Goal: Information Seeking & Learning: Learn about a topic

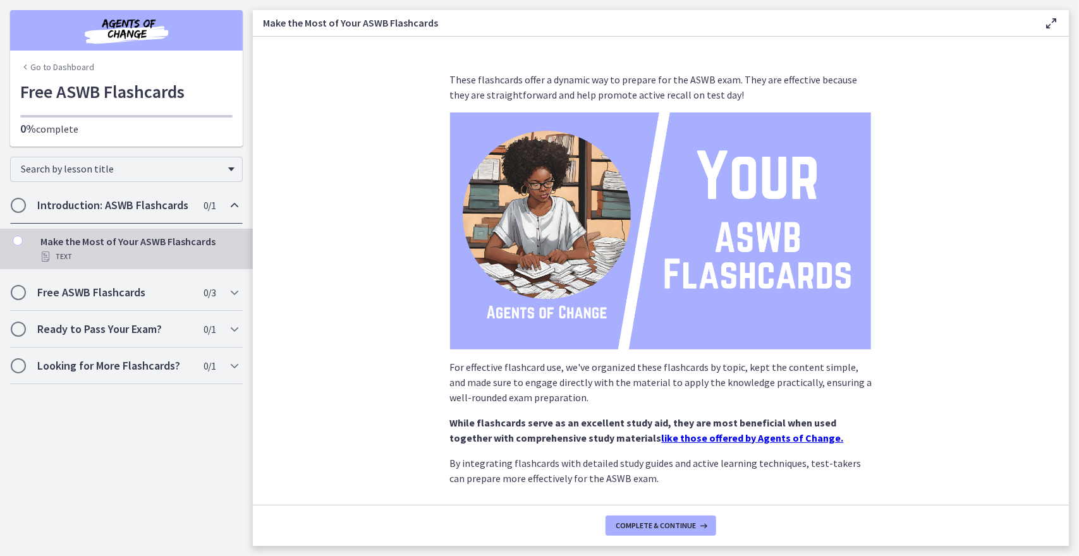
scroll to position [66, 0]
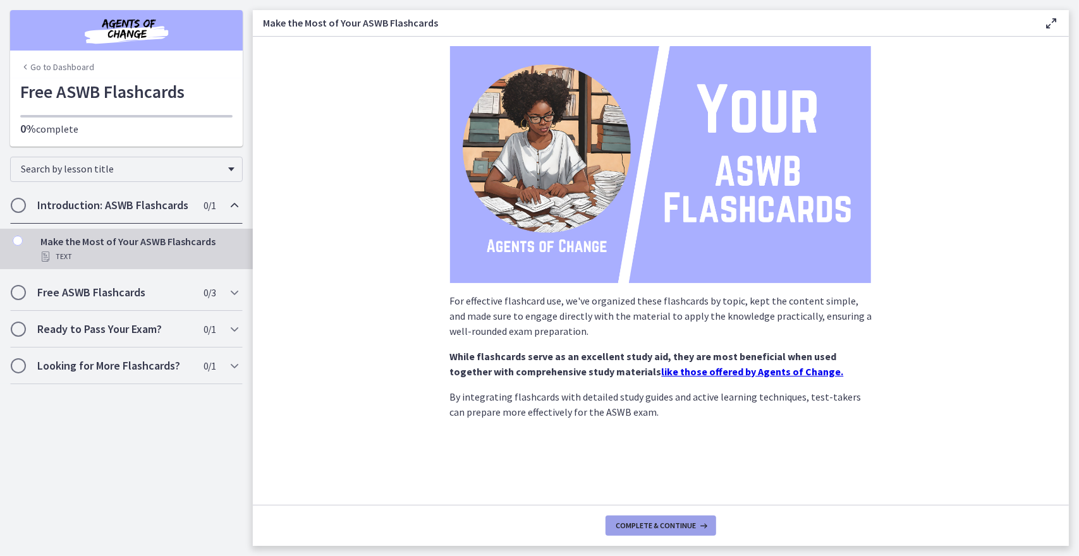
click at [635, 525] on span "Complete & continue" at bounding box center [655, 526] width 80 height 10
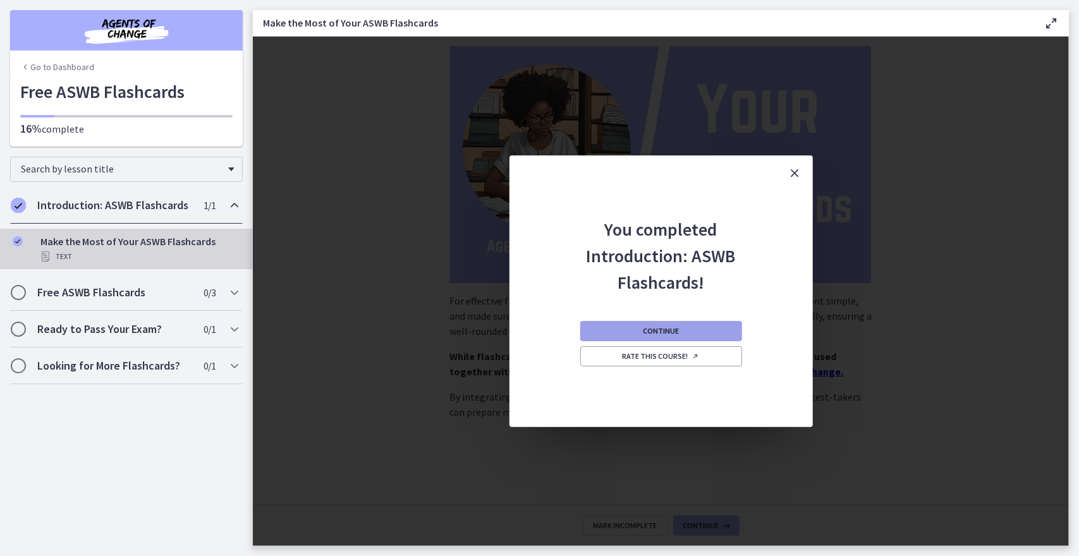
click at [708, 330] on button "Continue" at bounding box center [661, 331] width 162 height 20
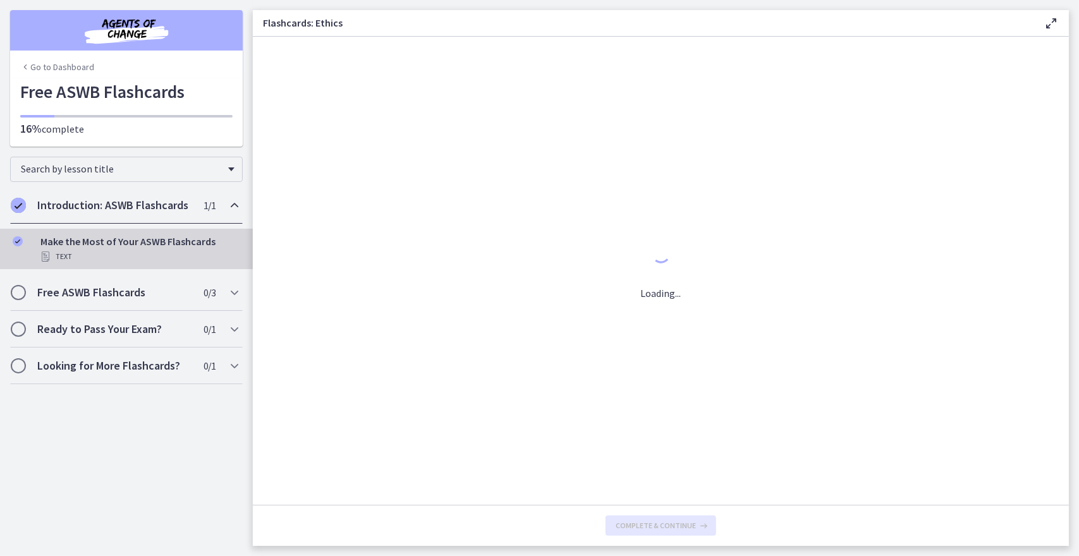
scroll to position [0, 0]
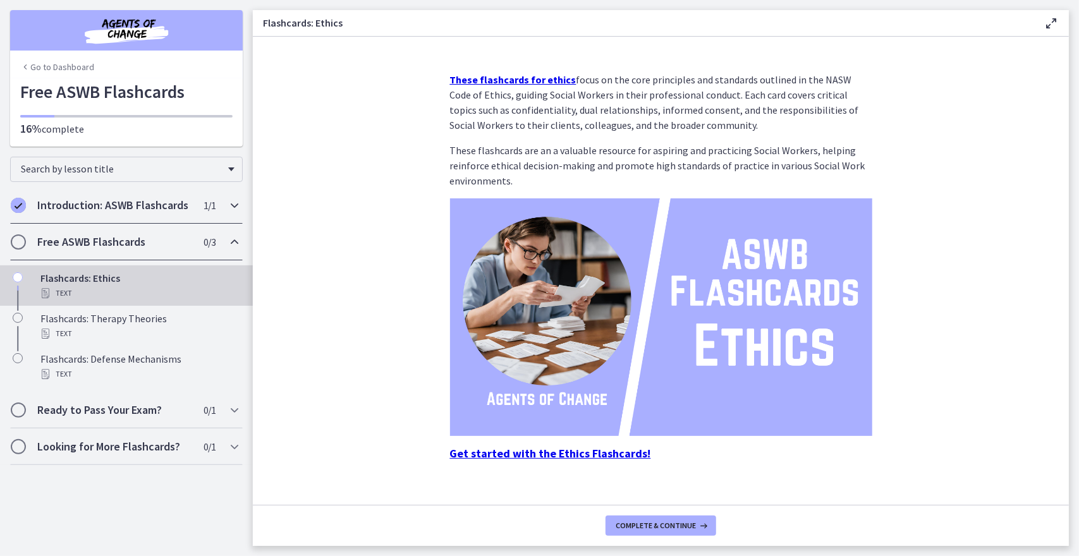
click at [182, 217] on div "Introduction: ASWB Flashcards 1 / 1 Completed" at bounding box center [126, 205] width 233 height 37
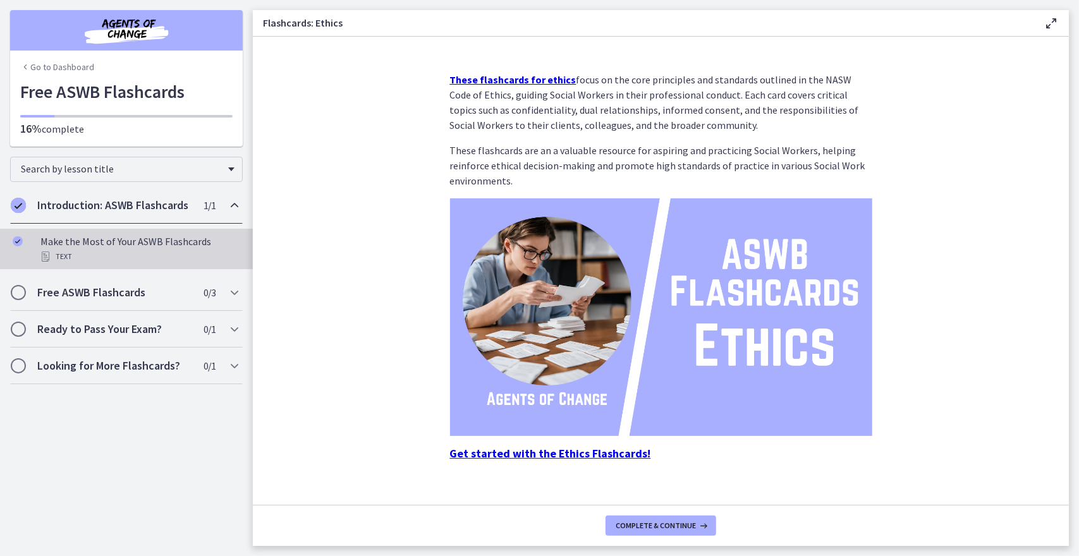
click at [159, 244] on div "Make the Most of Your ASWB Flashcards Text" at bounding box center [138, 249] width 197 height 30
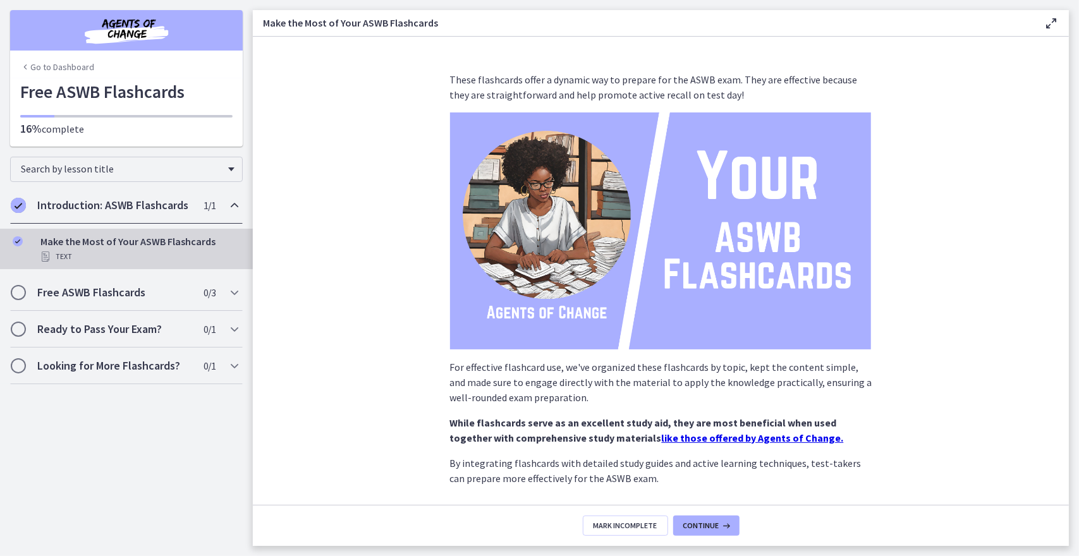
click at [662, 440] on strong "like those offered by Agents of Change." at bounding box center [753, 438] width 182 height 13
click at [131, 286] on h2 "Free ASWB Flashcards" at bounding box center [114, 292] width 154 height 15
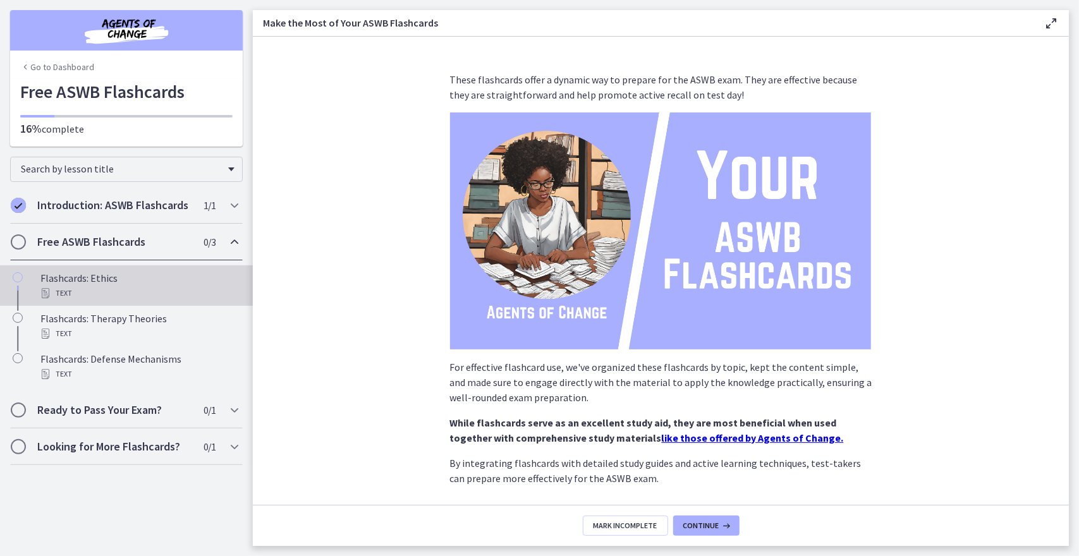
click at [166, 286] on div "Text" at bounding box center [138, 293] width 197 height 15
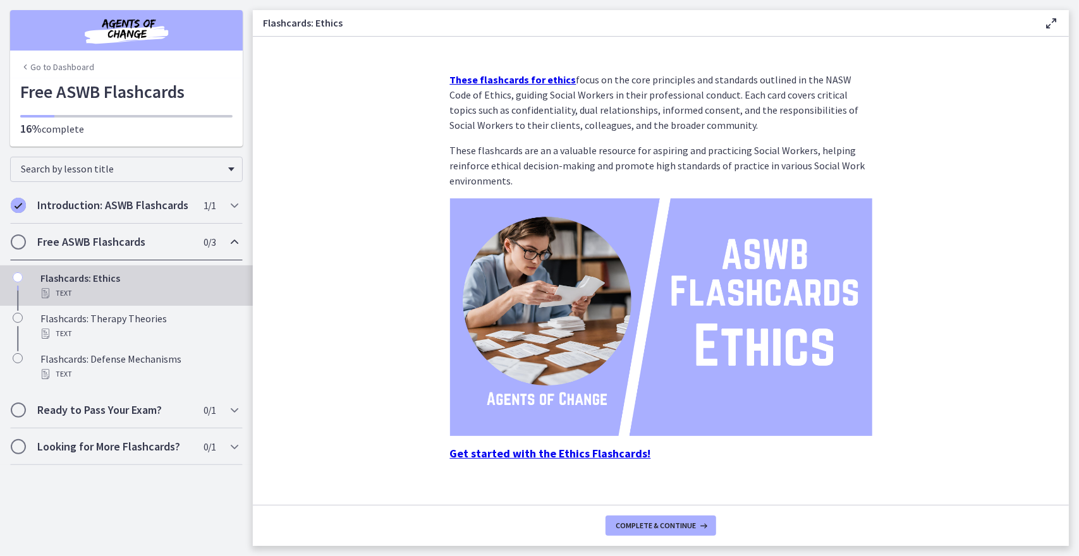
click at [514, 366] on img at bounding box center [661, 317] width 422 height 238
click at [192, 455] on div "Looking for More Flashcards? 0 / 1 Completed" at bounding box center [126, 446] width 233 height 37
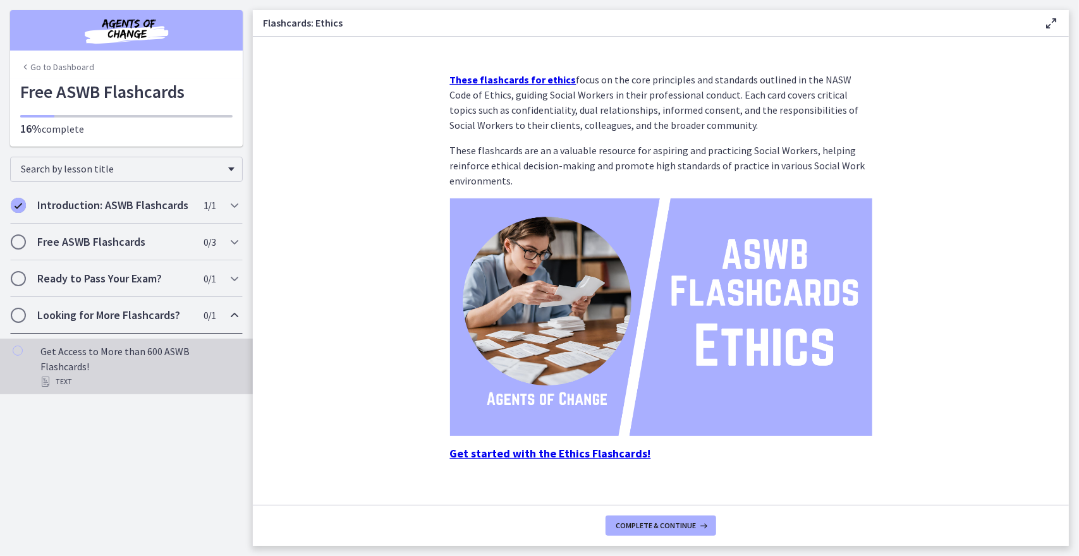
click at [145, 355] on div "Get Access to More than 600 ASWB Flashcards! Text" at bounding box center [138, 366] width 197 height 45
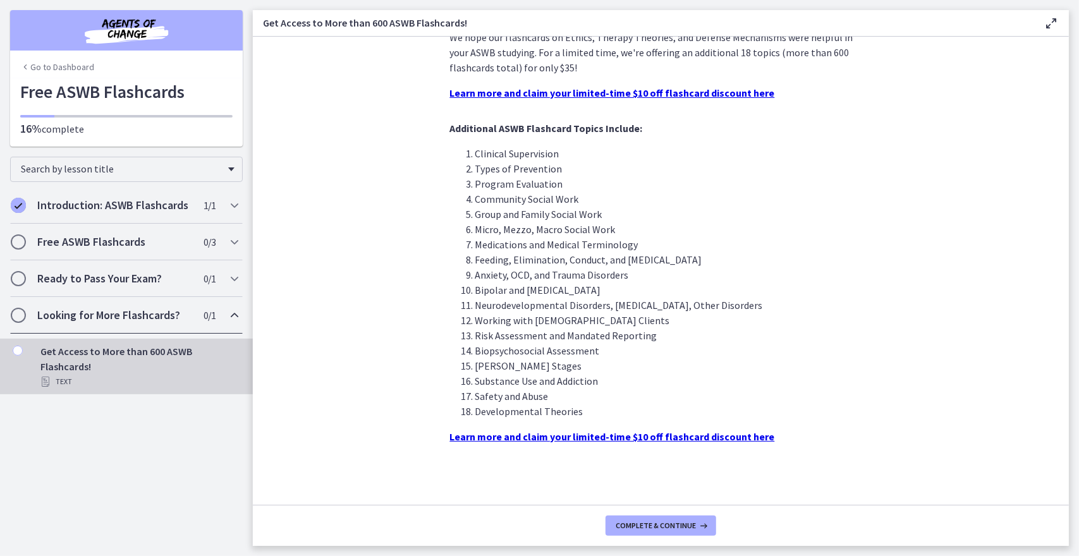
scroll to position [279, 0]
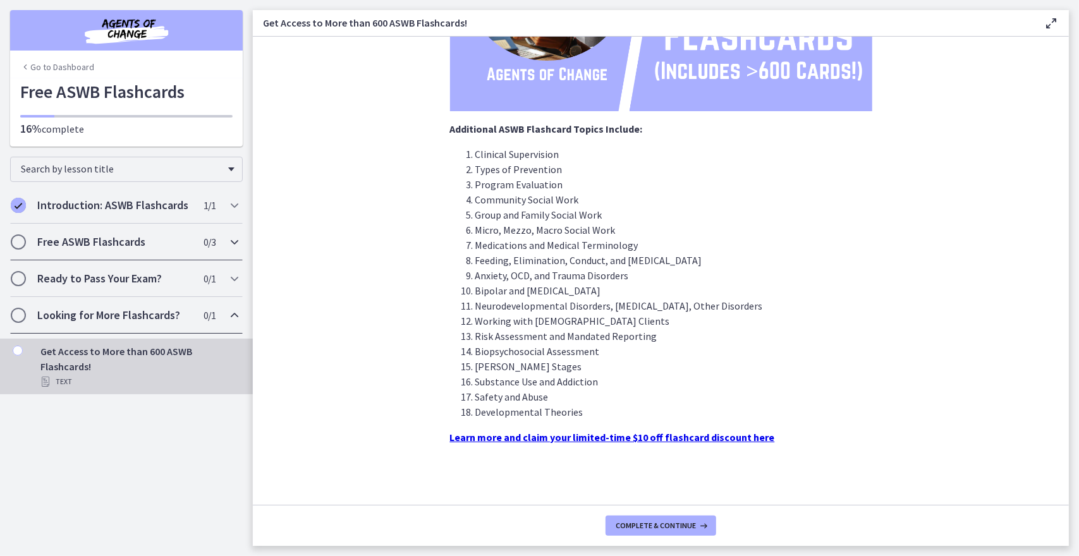
click at [138, 239] on h2 "Free ASWB Flashcards" at bounding box center [114, 241] width 154 height 15
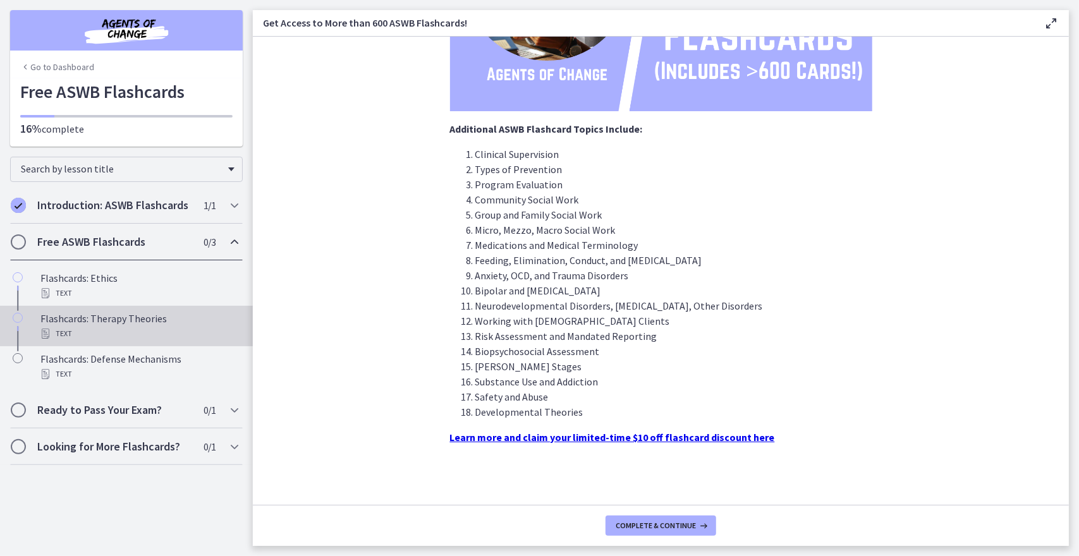
click at [136, 311] on div "Flashcards: Therapy Theories Text" at bounding box center [138, 326] width 197 height 30
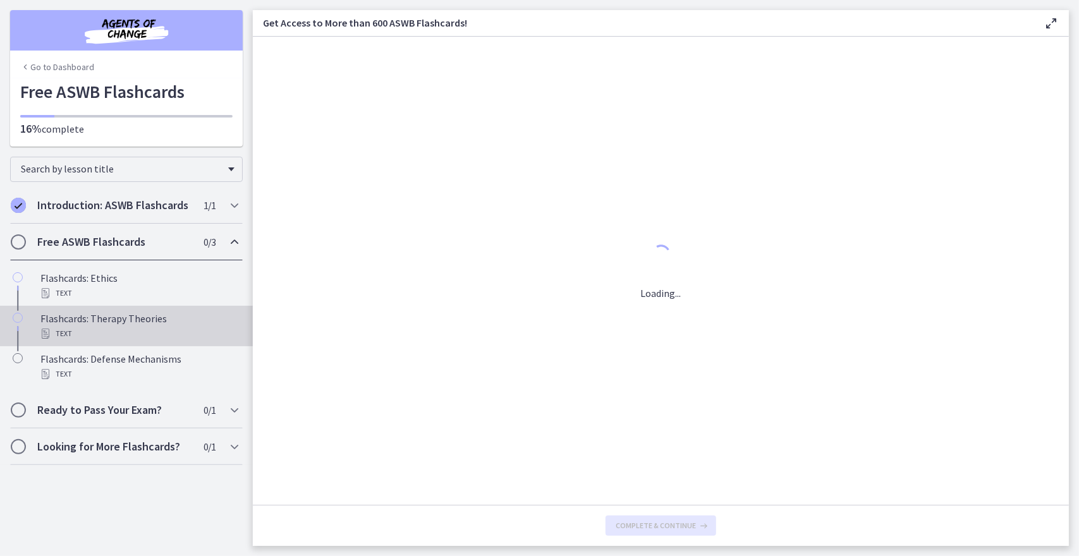
scroll to position [0, 0]
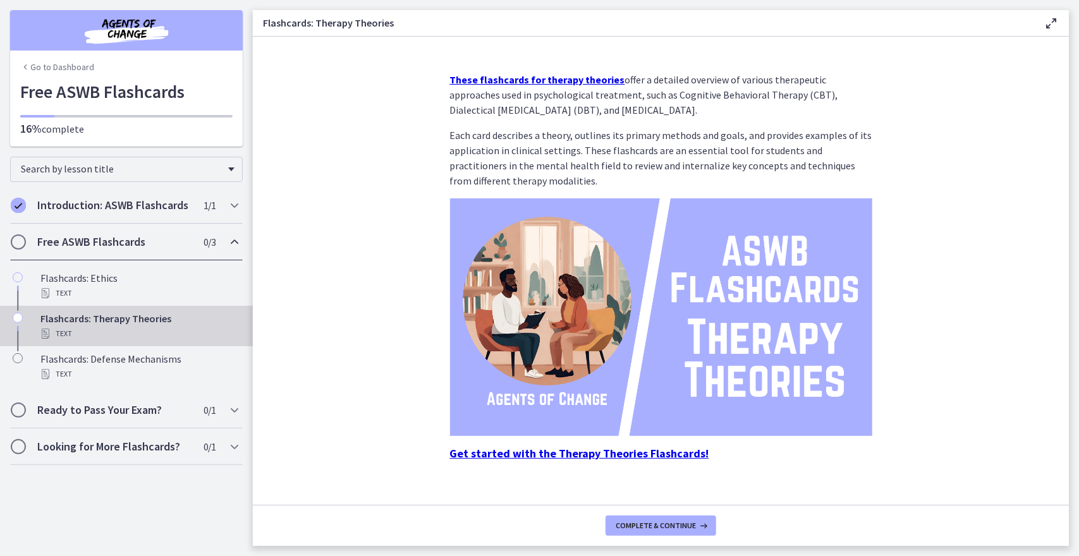
click at [593, 416] on img at bounding box center [661, 317] width 422 height 238
click at [653, 298] on img at bounding box center [661, 317] width 422 height 238
